Goal: Navigation & Orientation: Find specific page/section

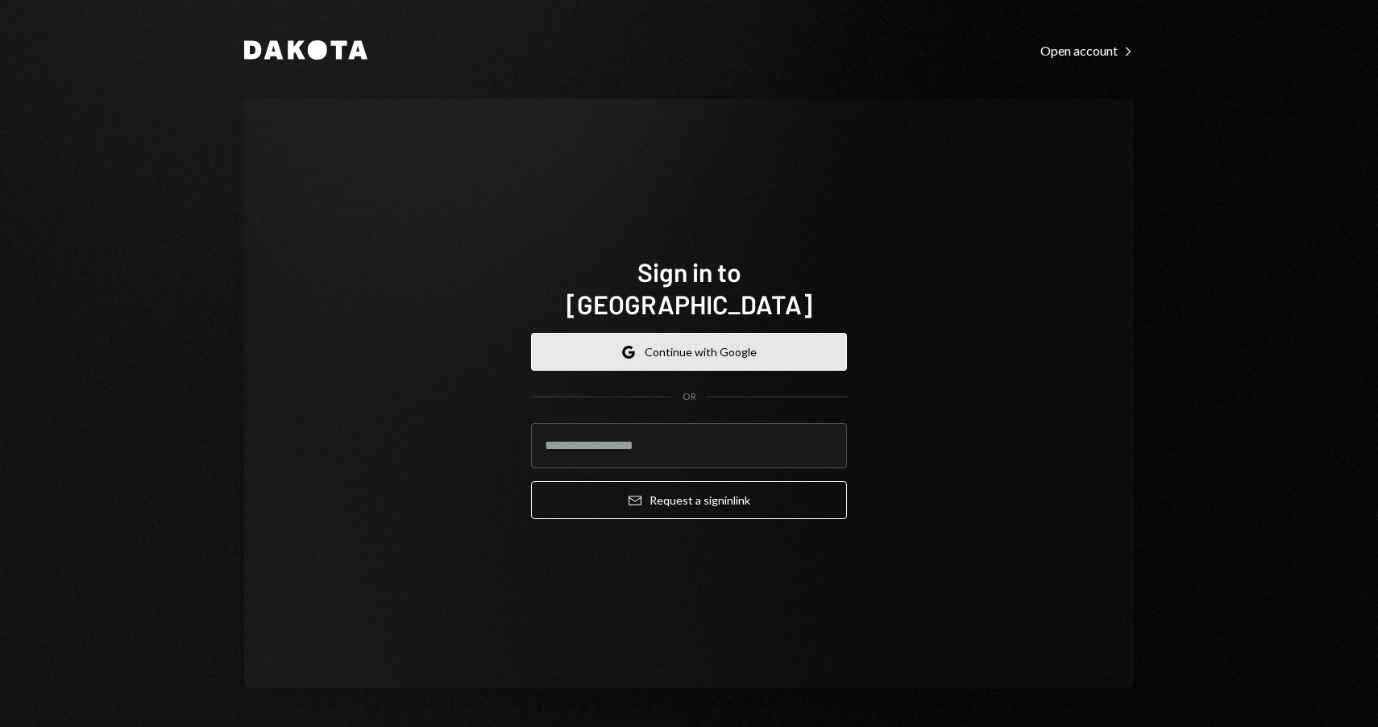
click at [733, 337] on button "Google Continue with Google" at bounding box center [689, 352] width 316 height 38
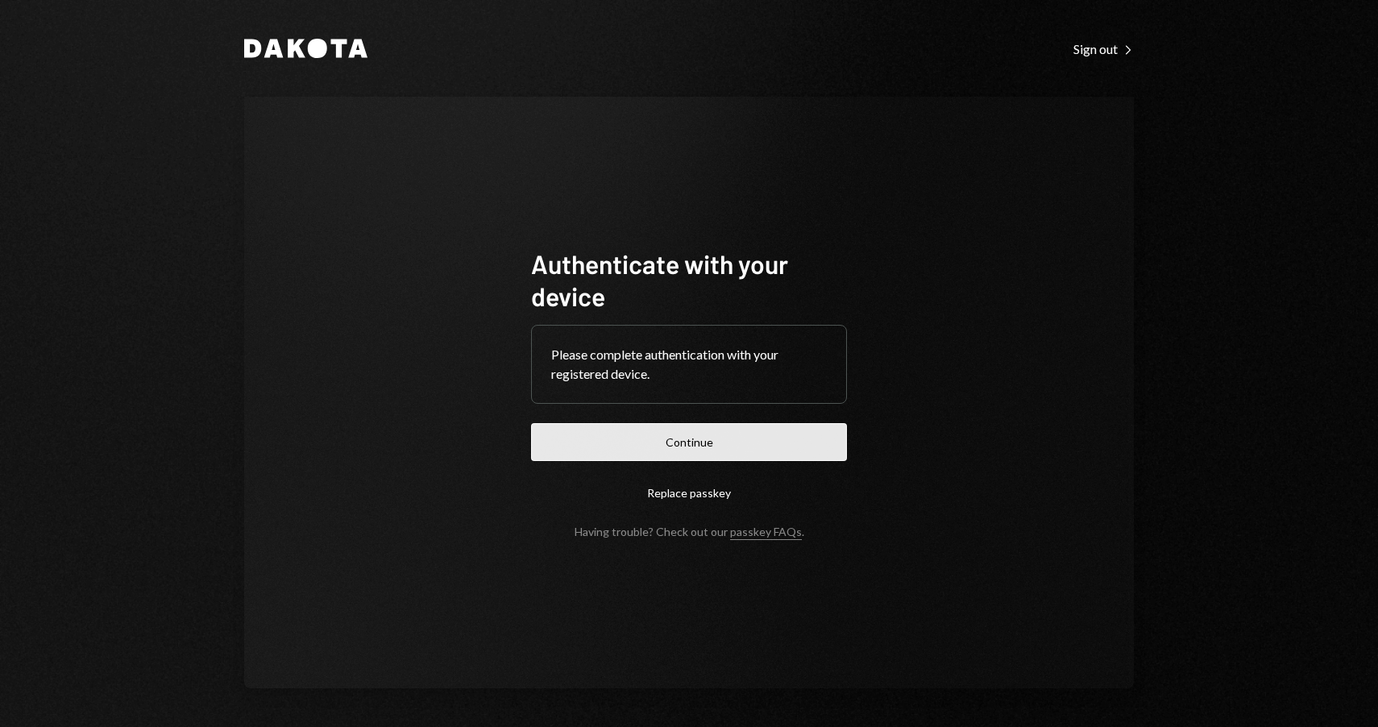
click at [699, 452] on button "Continue" at bounding box center [689, 442] width 316 height 38
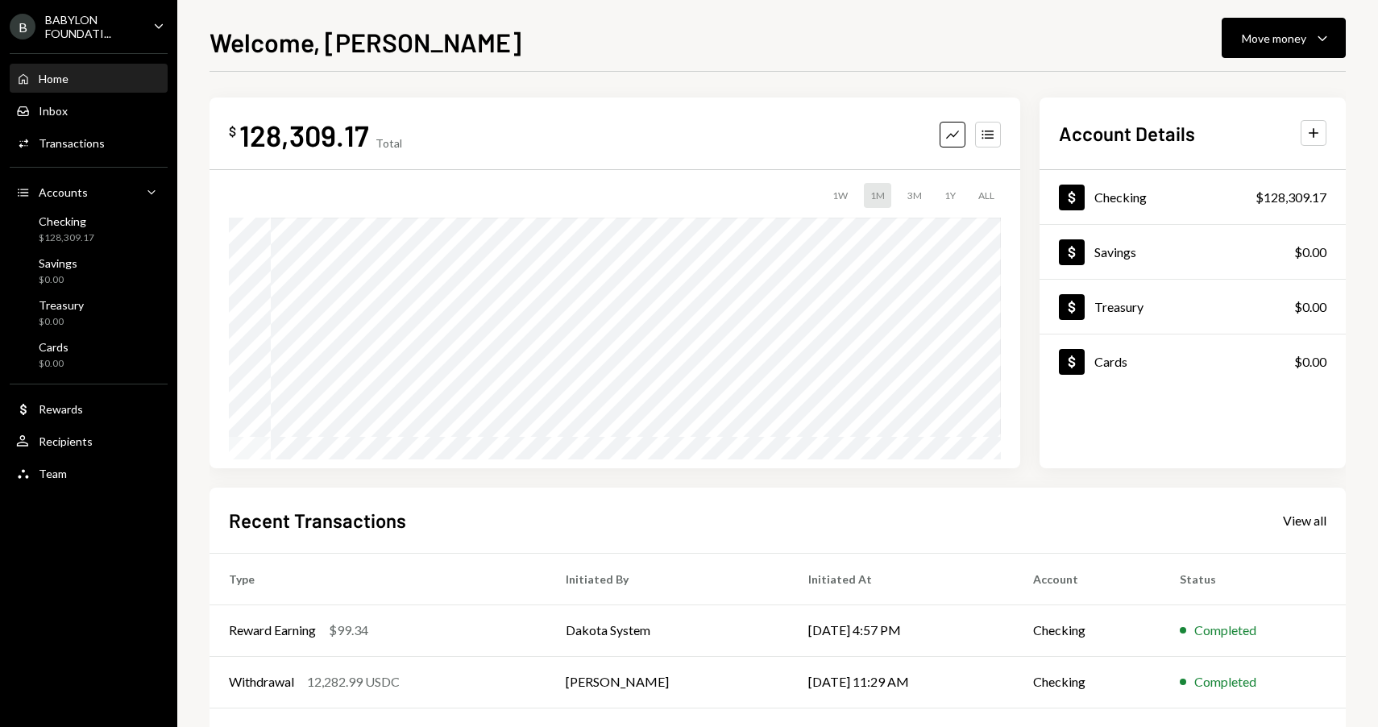
click at [108, 22] on div "BABYLON FOUNDATI..." at bounding box center [92, 26] width 95 height 27
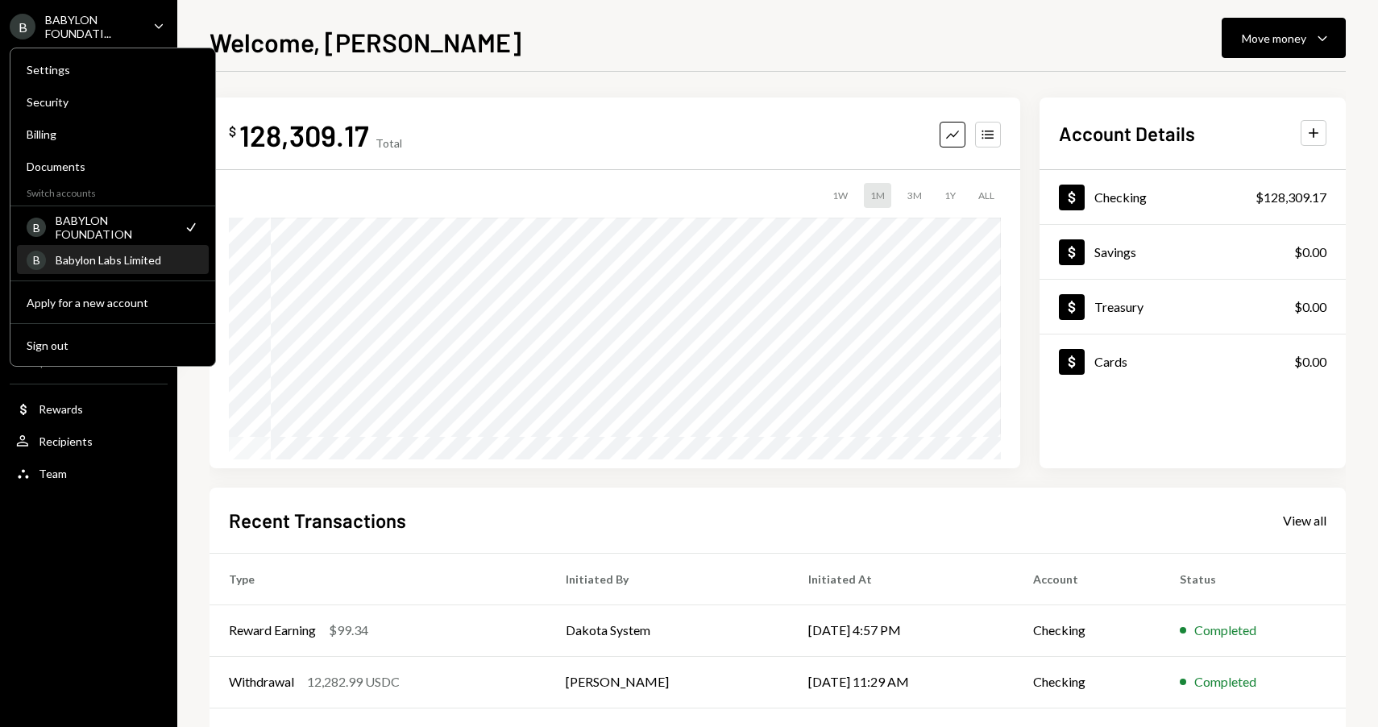
click at [131, 264] on div "Babylon Labs Limited" at bounding box center [127, 260] width 143 height 14
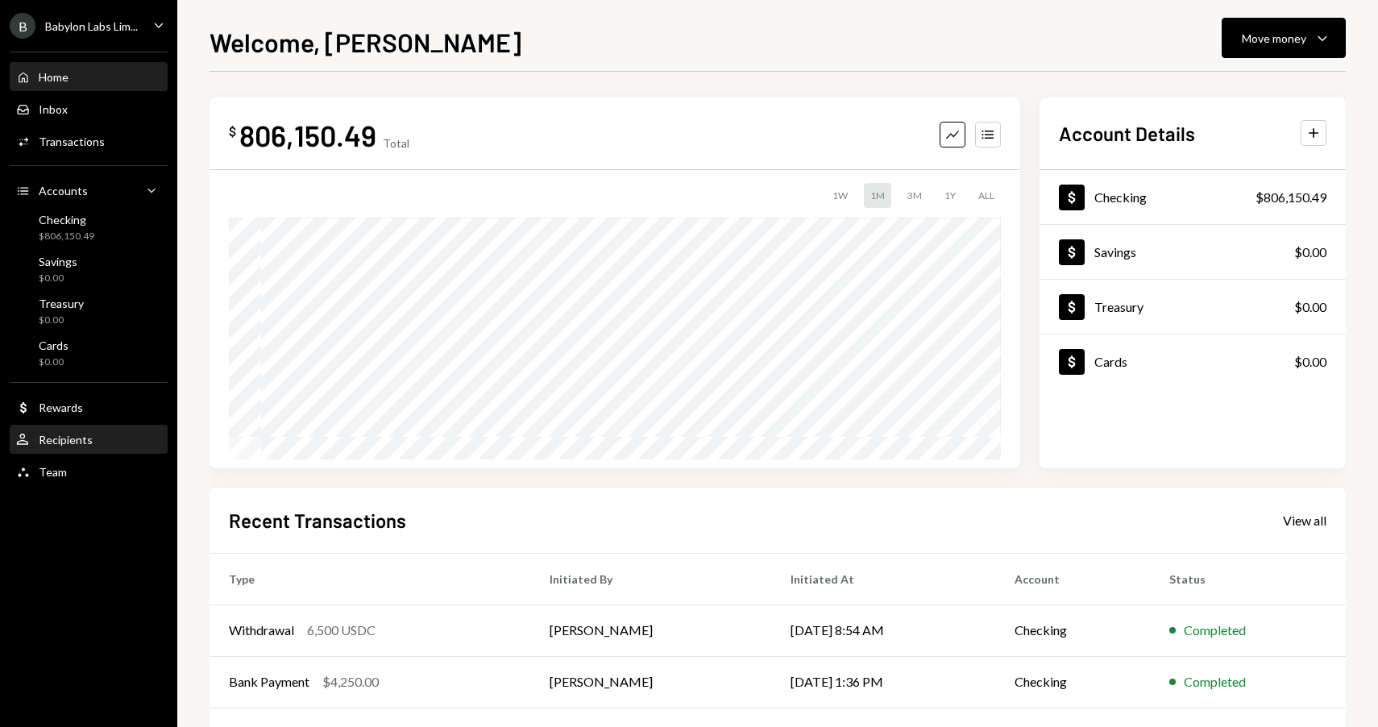
click at [98, 441] on div "User Recipients" at bounding box center [88, 440] width 145 height 15
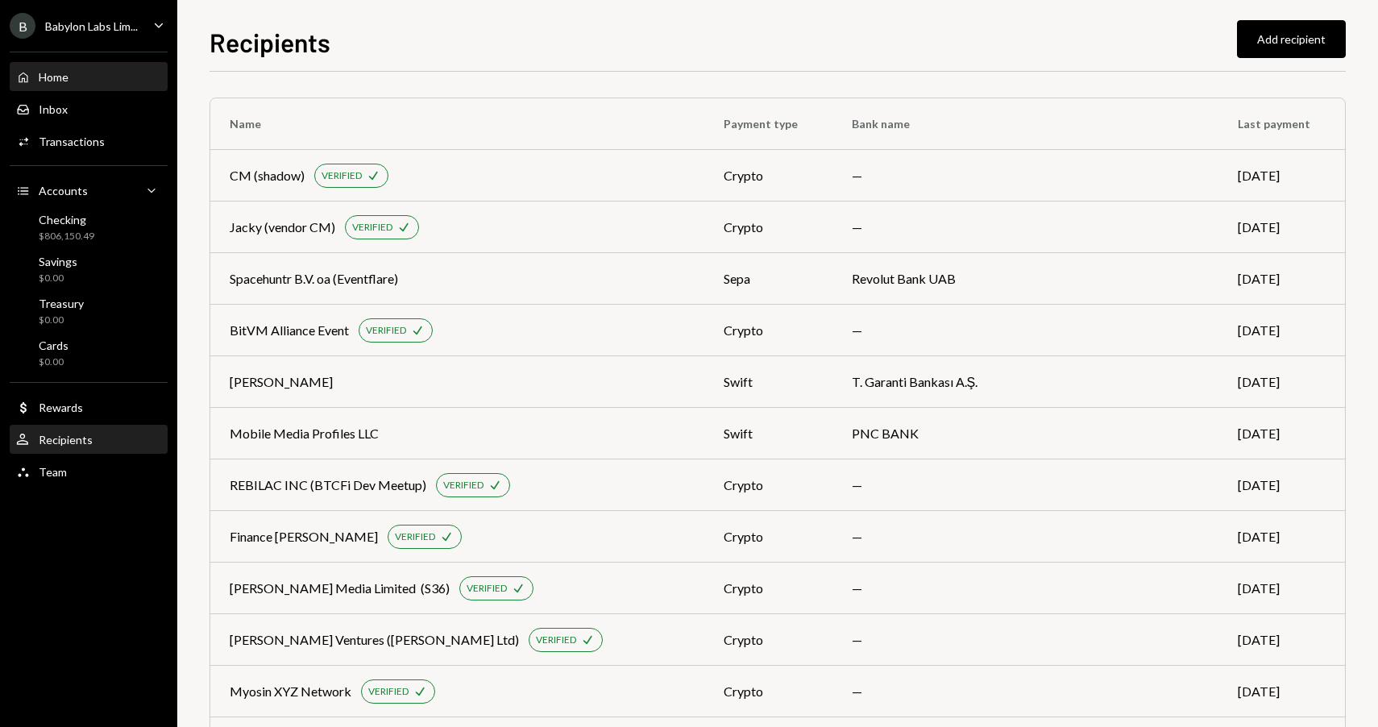
click at [102, 80] on div "Home Home" at bounding box center [88, 77] width 145 height 15
